Goal: Navigation & Orientation: Understand site structure

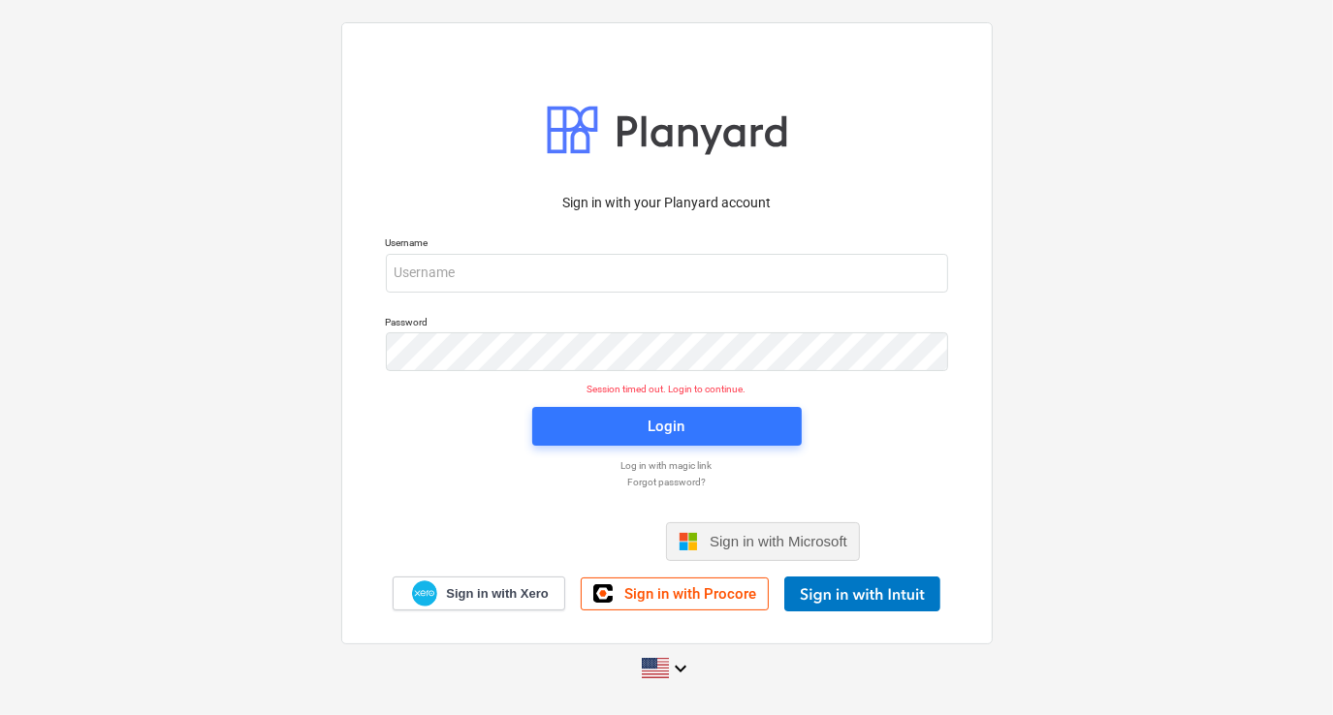
click at [715, 539] on span "Sign in with Microsoft" at bounding box center [779, 541] width 138 height 16
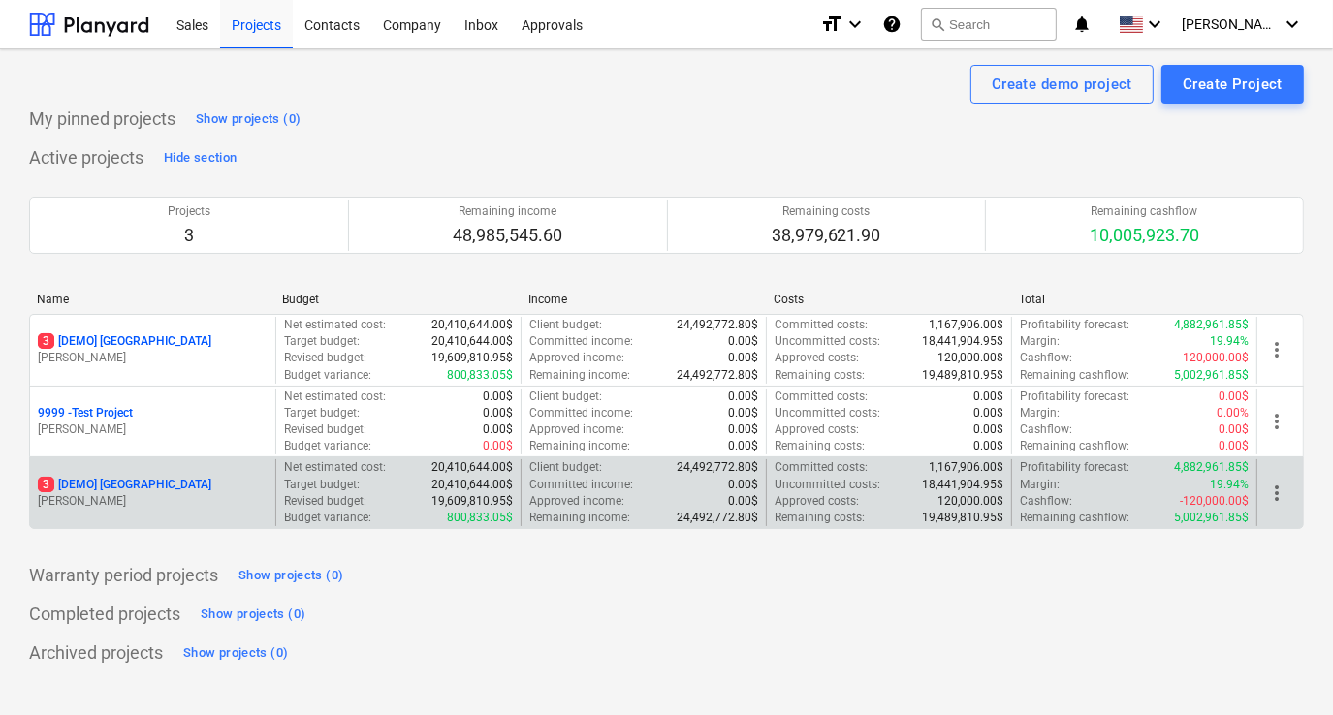
click at [208, 487] on div "3 [DEMO] [GEOGRAPHIC_DATA]" at bounding box center [153, 485] width 230 height 16
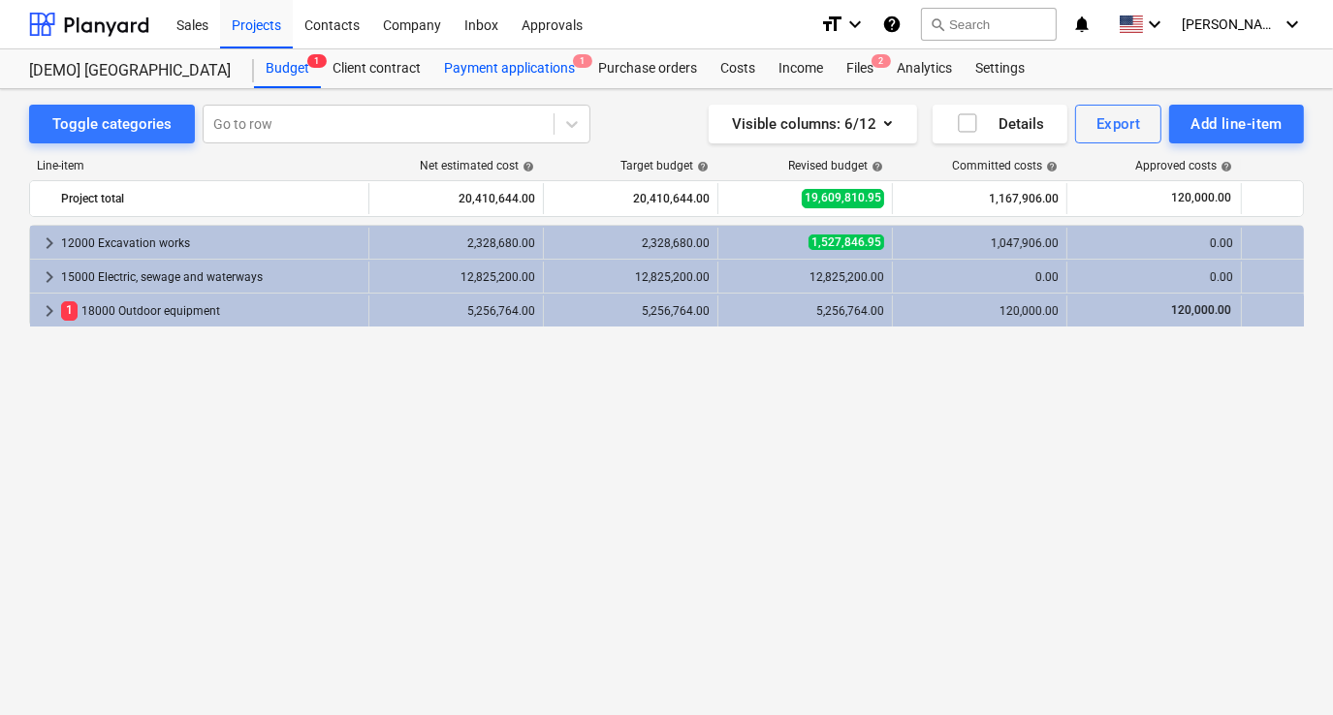
click at [508, 73] on div "Payment applications 1" at bounding box center [509, 68] width 154 height 39
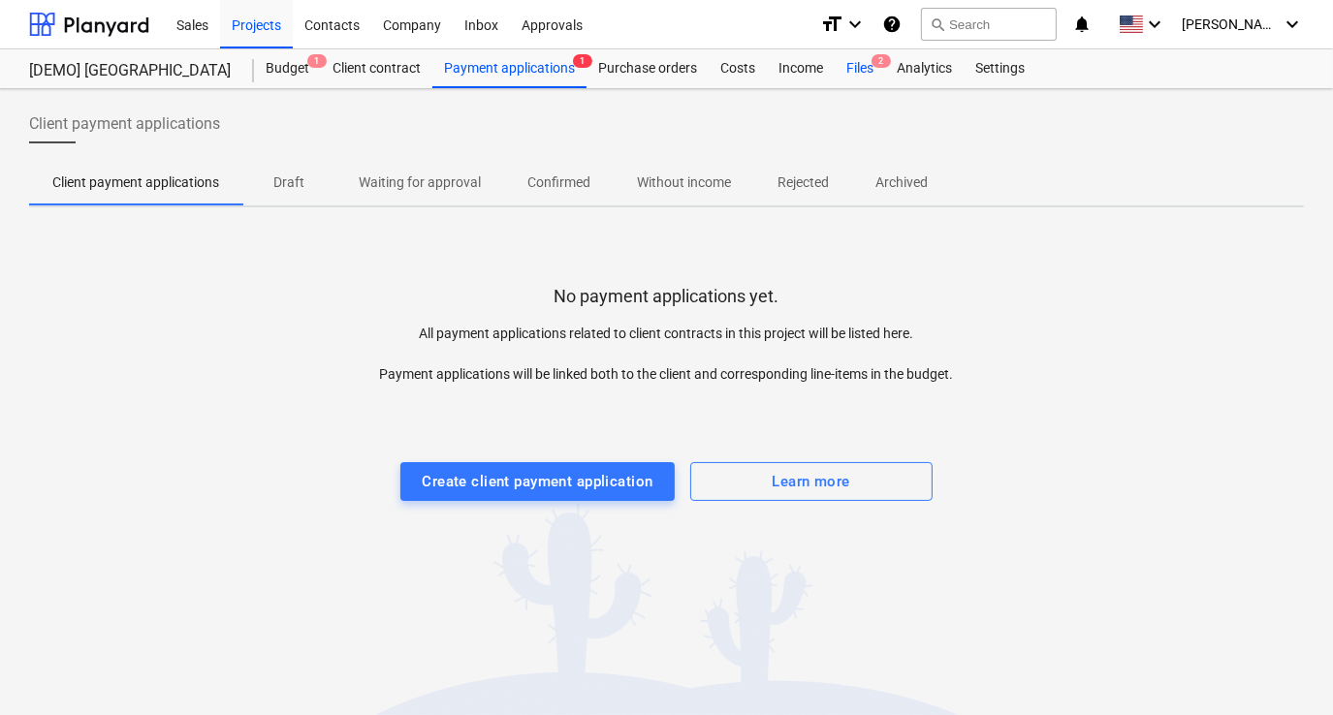
click at [869, 62] on div "Files 2" at bounding box center [860, 68] width 50 height 39
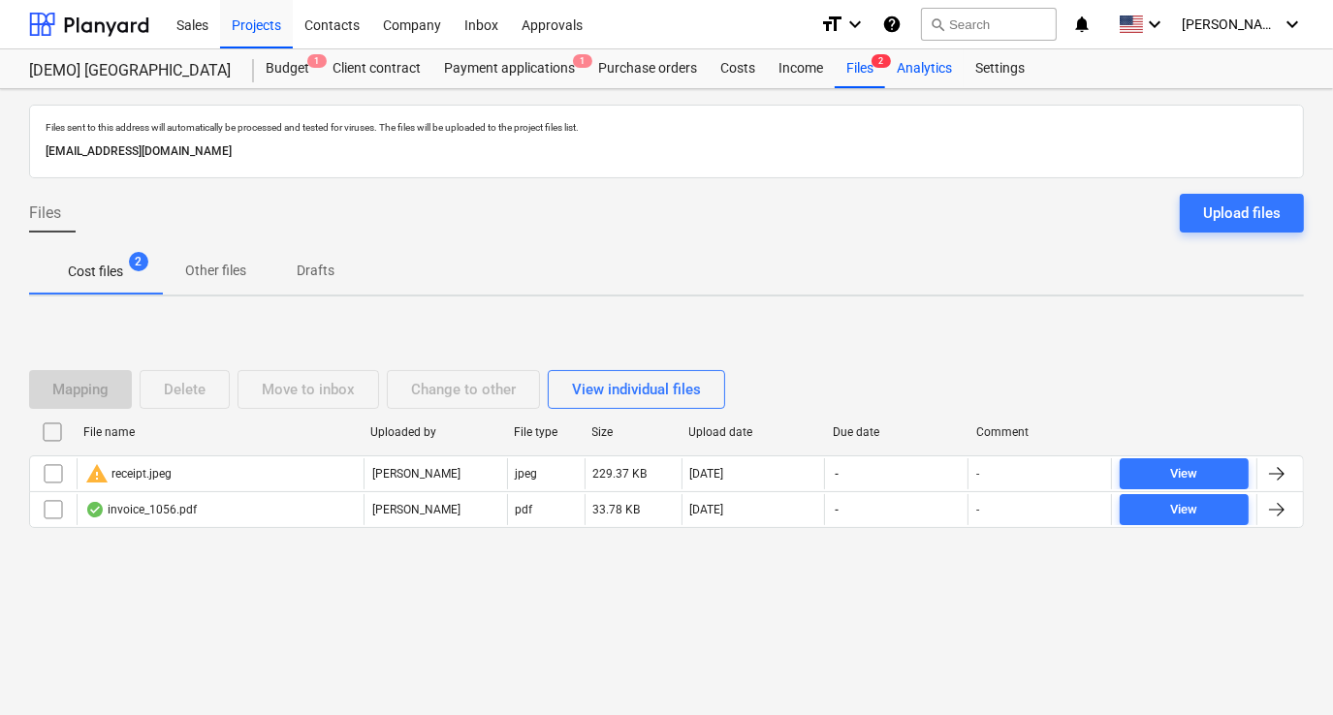
click at [896, 65] on div "Analytics" at bounding box center [924, 68] width 79 height 39
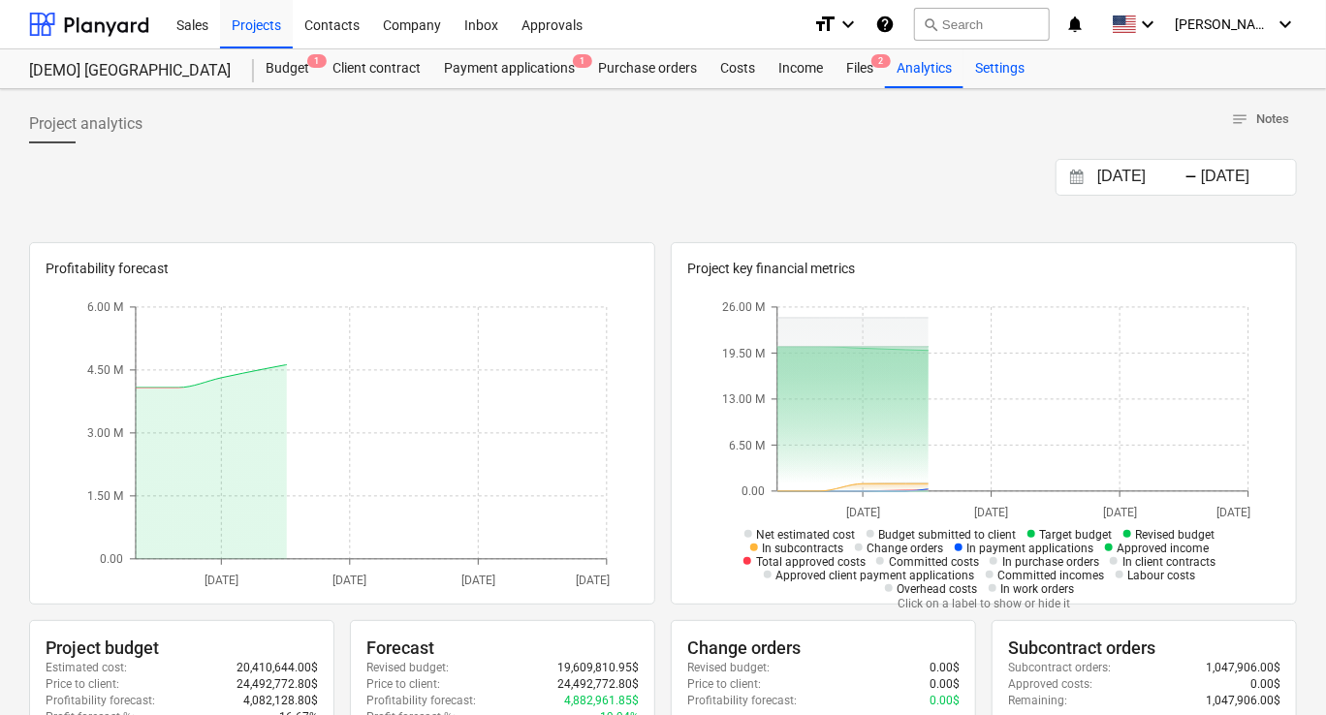
click at [995, 64] on div "Settings" at bounding box center [999, 68] width 73 height 39
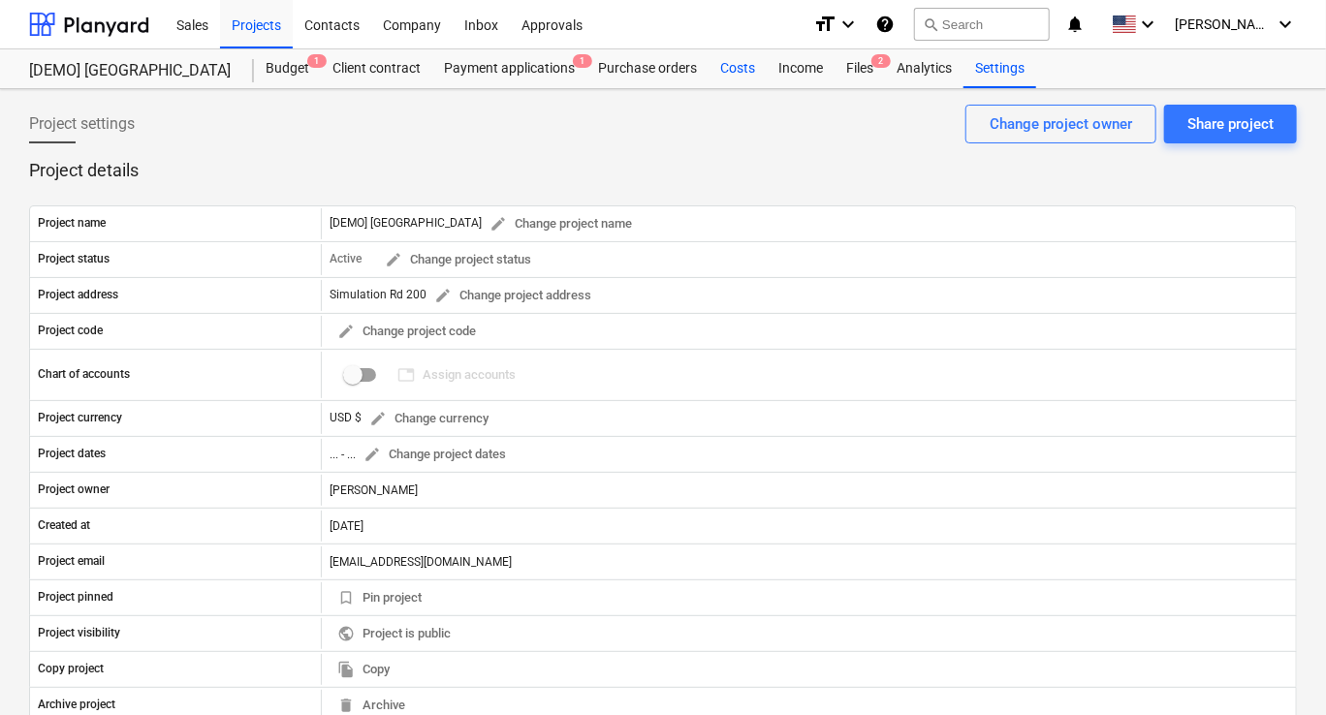
click at [737, 78] on div "Costs" at bounding box center [738, 68] width 58 height 39
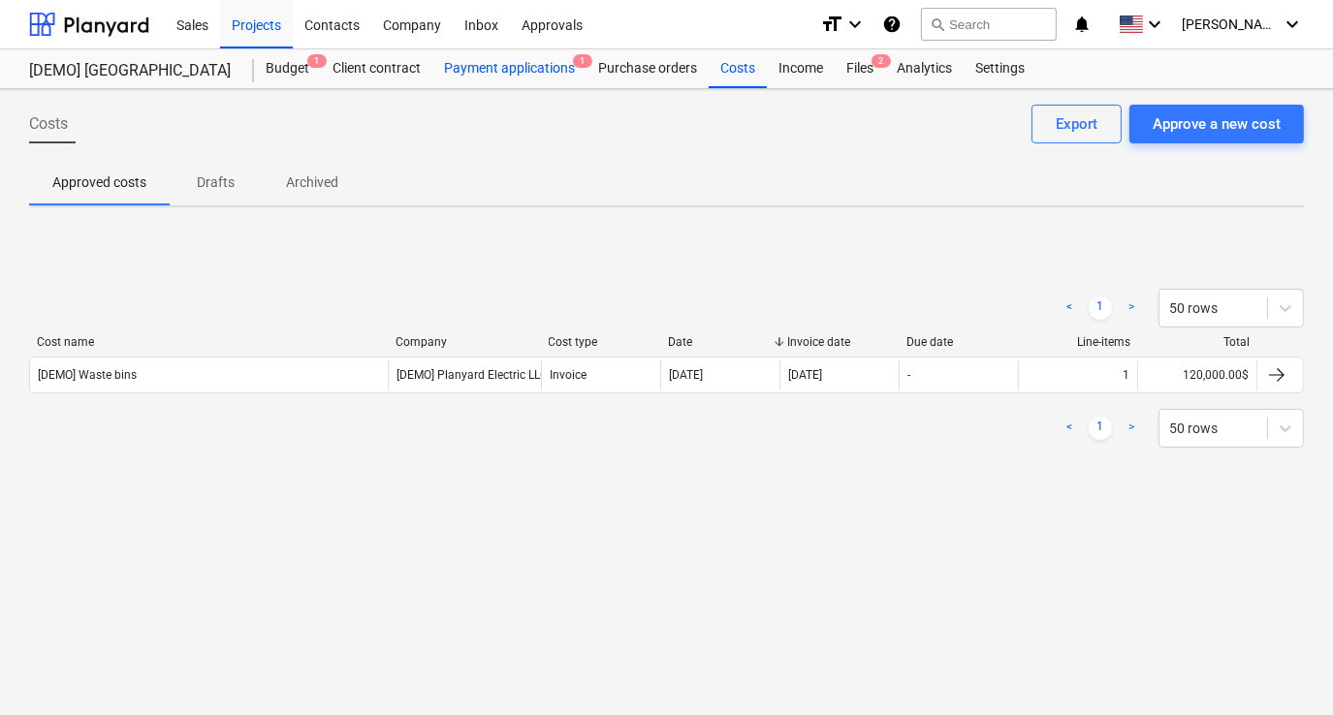
click at [522, 78] on div "Payment applications 1" at bounding box center [509, 68] width 154 height 39
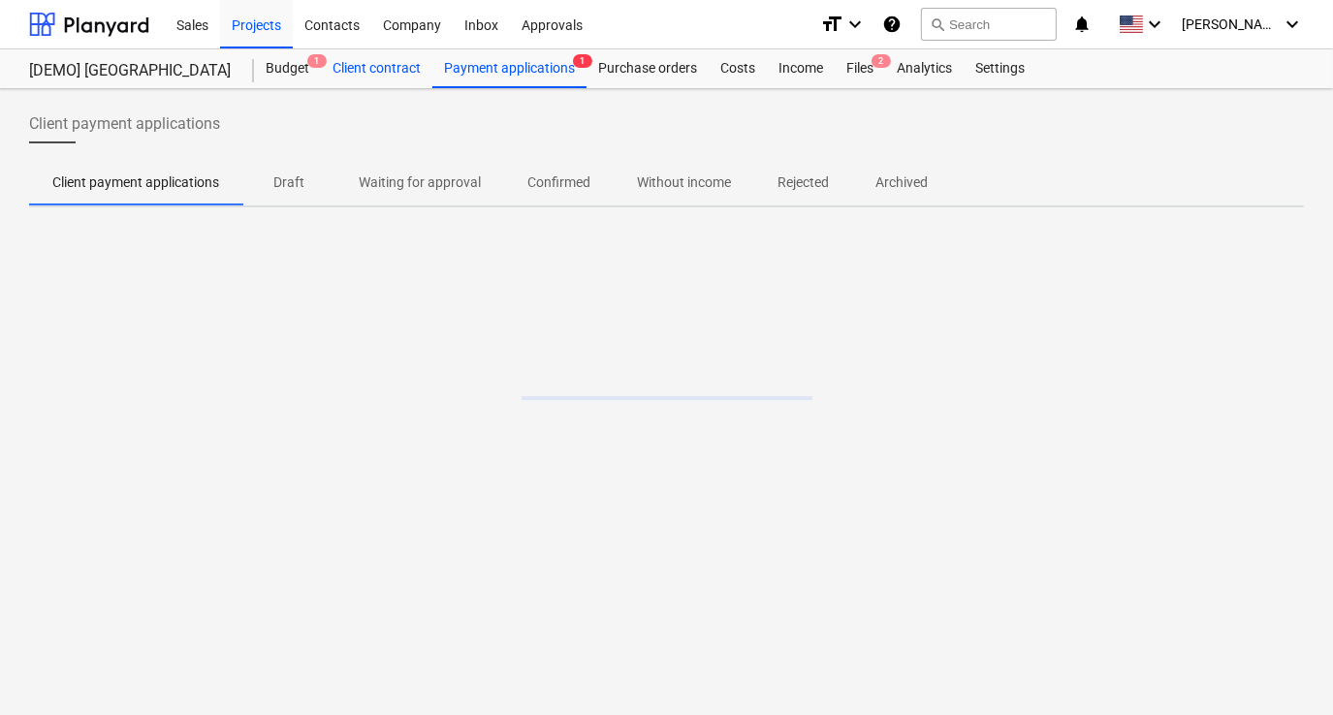
click at [393, 66] on div "Client contract" at bounding box center [376, 68] width 111 height 39
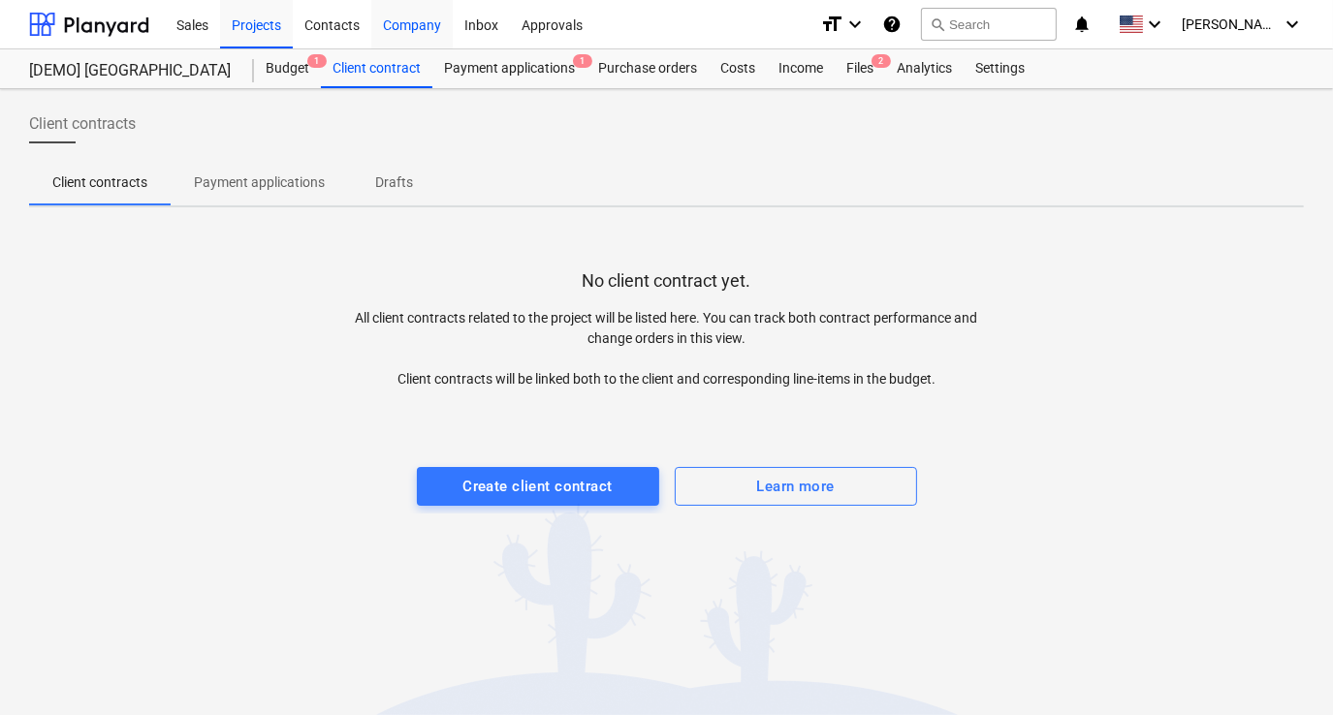
click at [392, 26] on div "Company" at bounding box center [411, 23] width 81 height 49
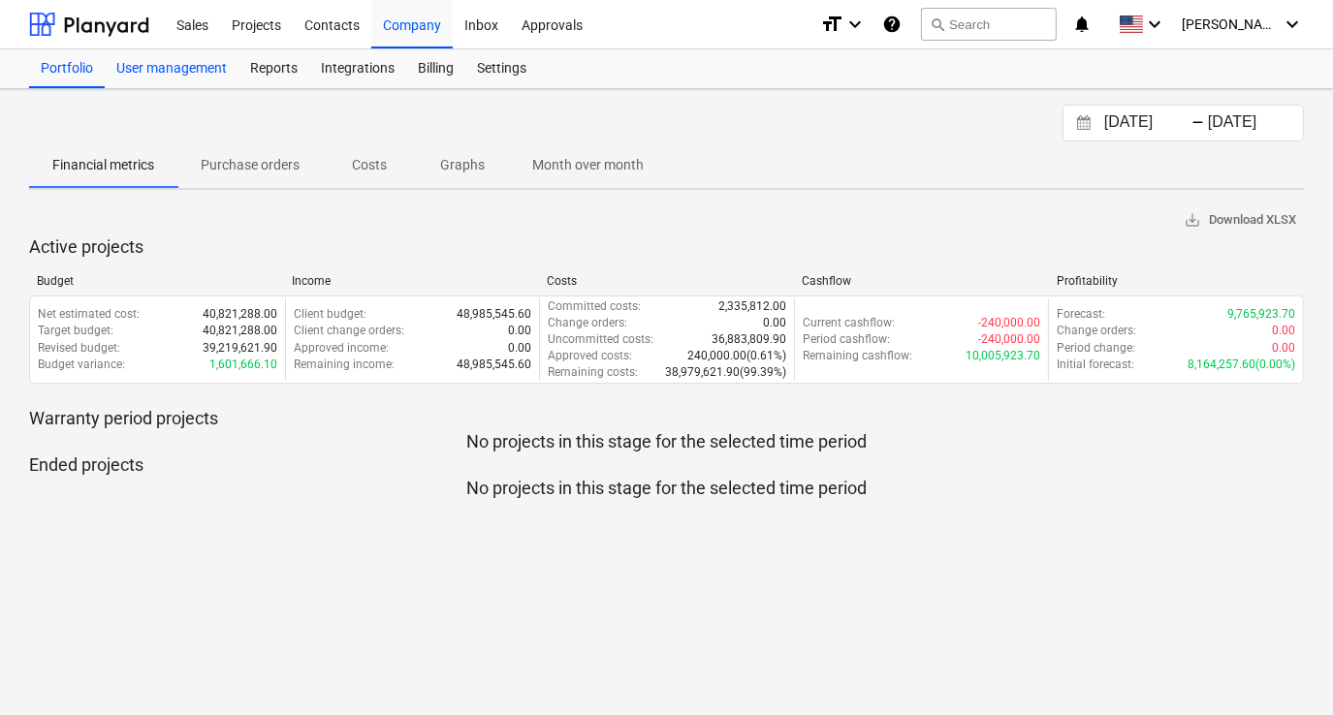
click at [180, 68] on div "User management" at bounding box center [172, 68] width 134 height 39
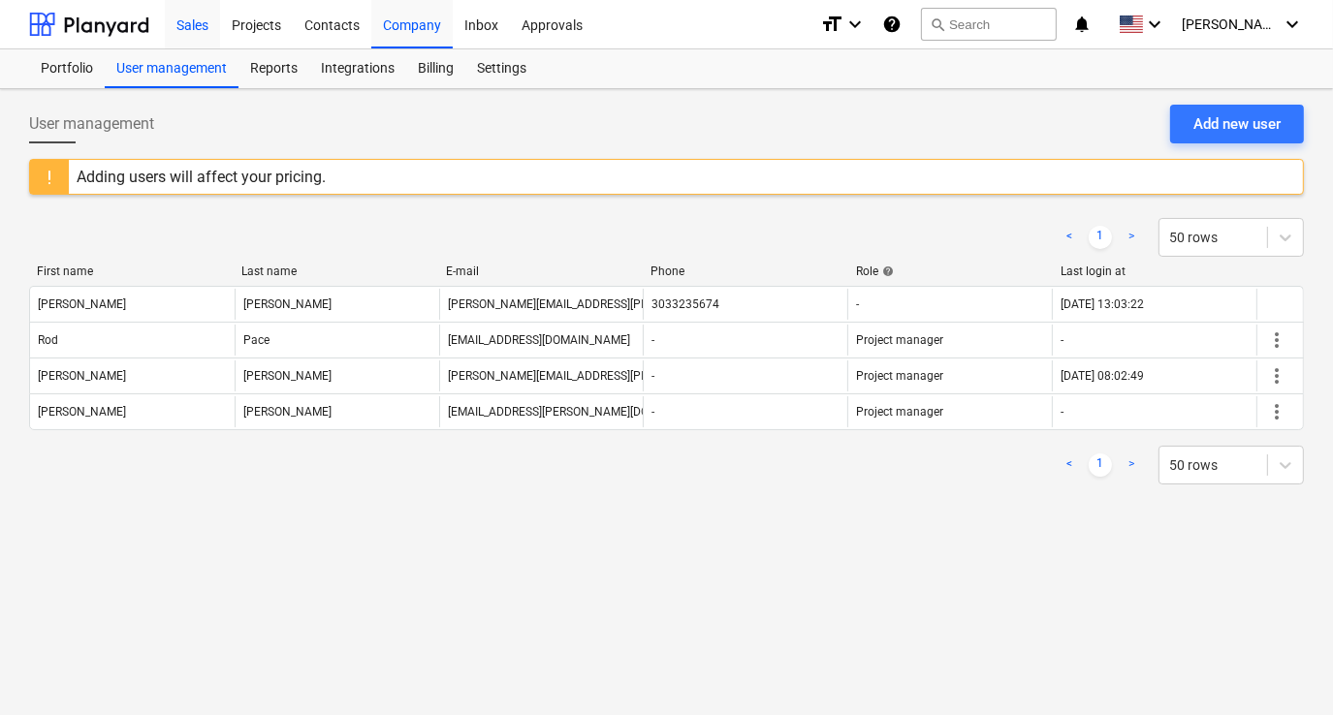
click at [188, 23] on div "Sales" at bounding box center [192, 23] width 55 height 49
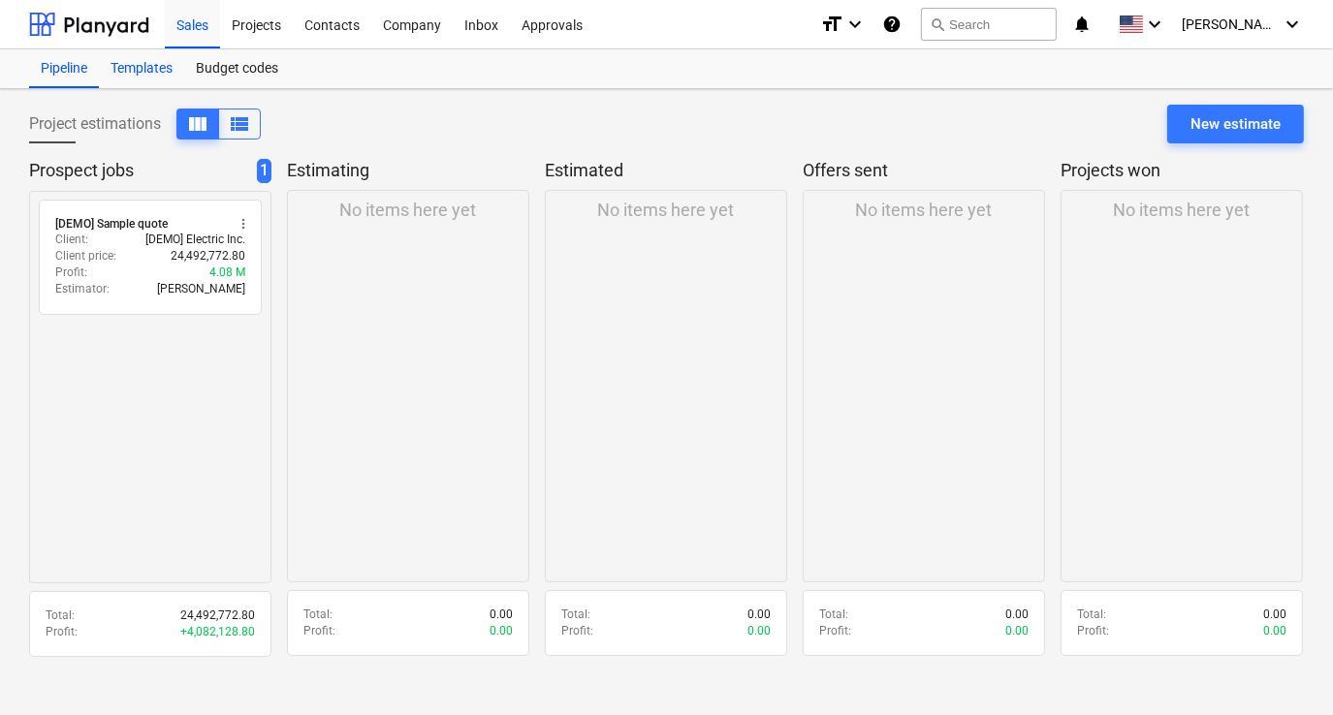
click at [132, 66] on div "Templates" at bounding box center [141, 68] width 85 height 39
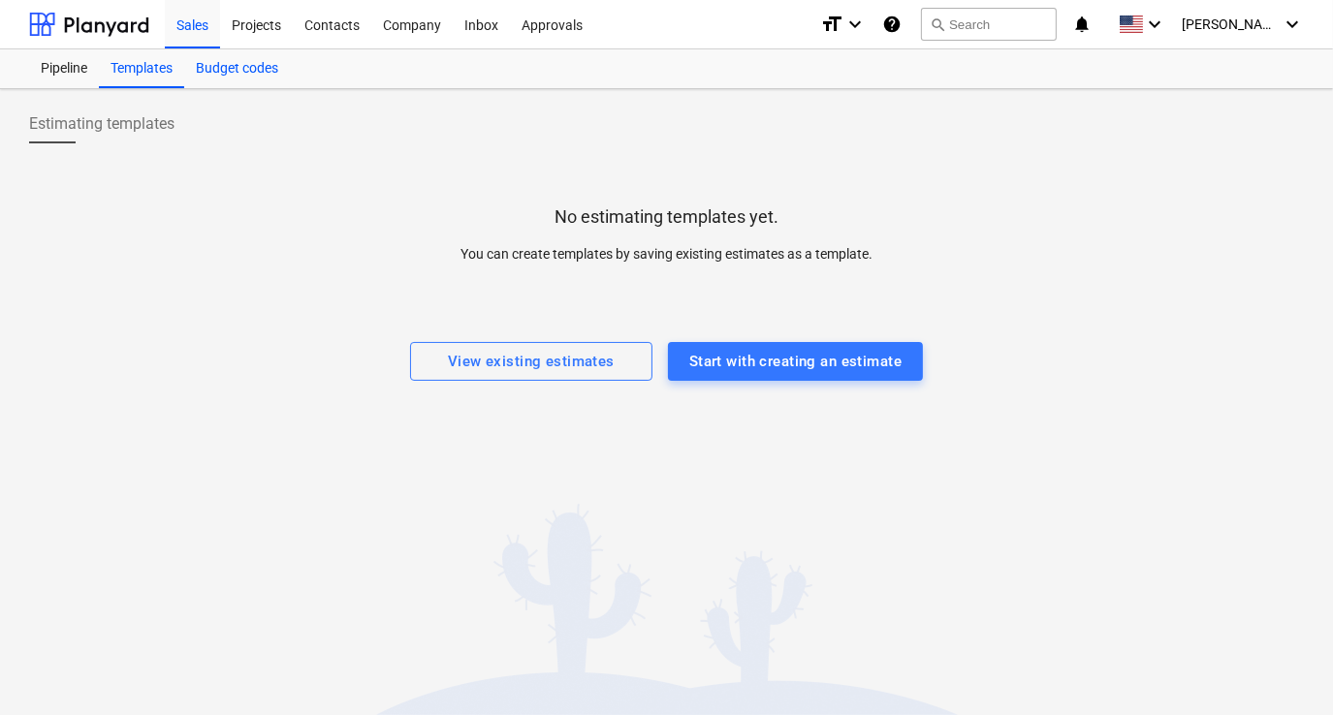
click at [216, 70] on div "Budget codes" at bounding box center [237, 68] width 106 height 39
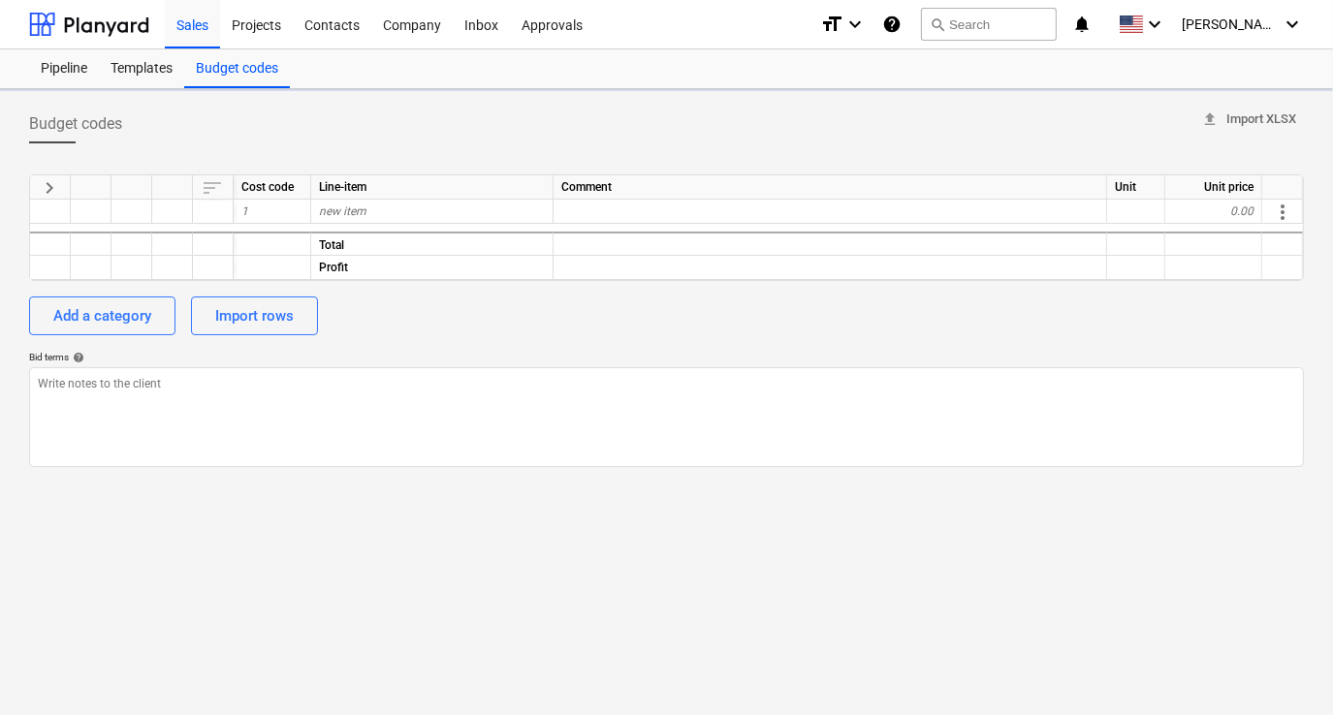
type textarea "x"
click at [160, 74] on div "Templates" at bounding box center [141, 68] width 85 height 39
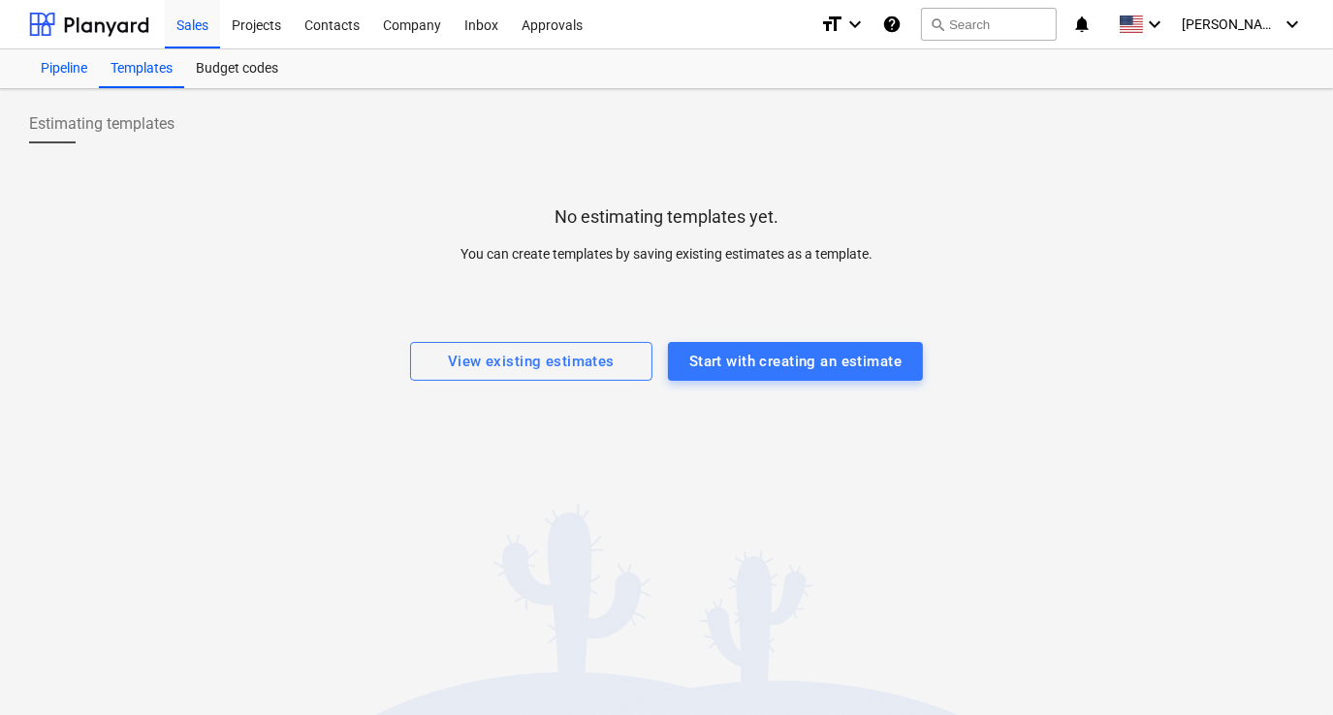
click at [89, 71] on div "Pipeline" at bounding box center [64, 68] width 70 height 39
